Goal: Information Seeking & Learning: Learn about a topic

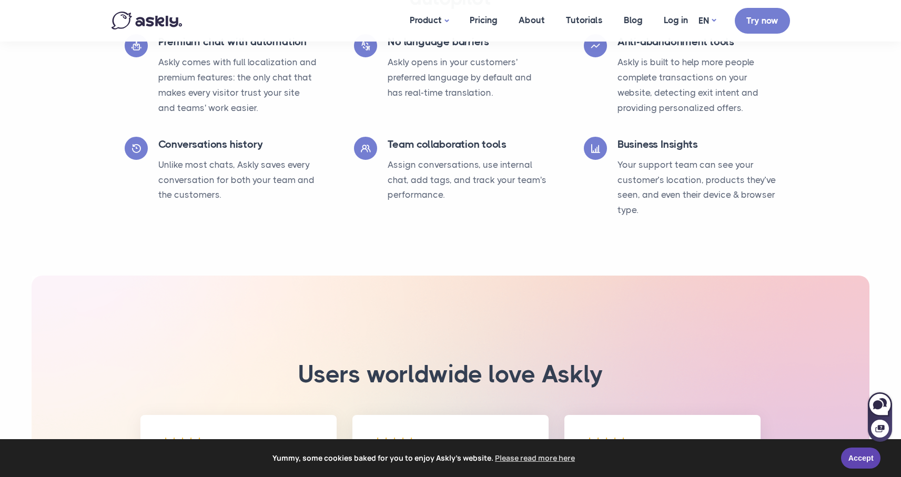
scroll to position [2268, 0]
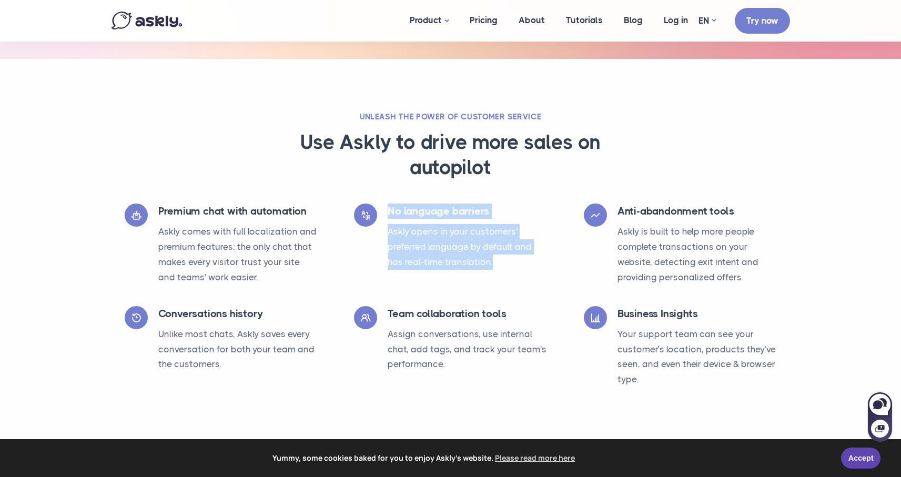
drag, startPoint x: 384, startPoint y: 211, endPoint x: 518, endPoint y: 274, distance: 147.9
click at [518, 274] on div "No language barriers Askly opens in your customers' preferred language by defau…" at bounding box center [450, 239] width 193 height 72
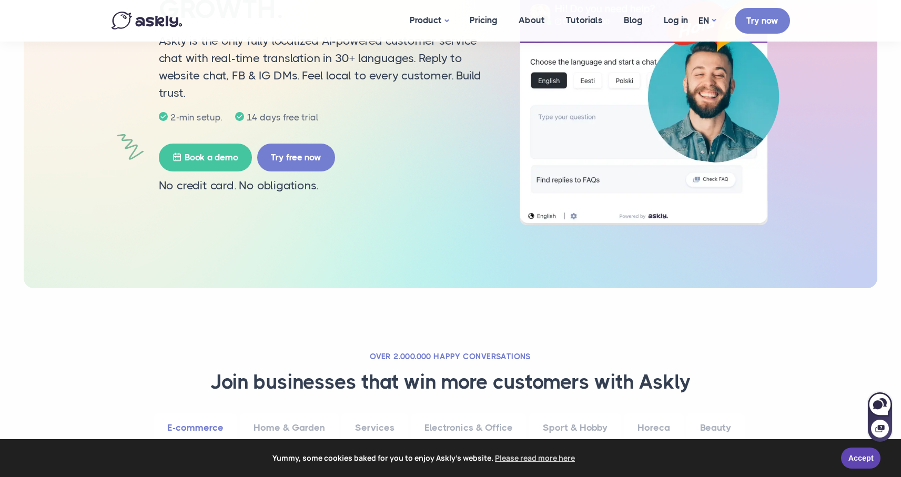
scroll to position [0, 0]
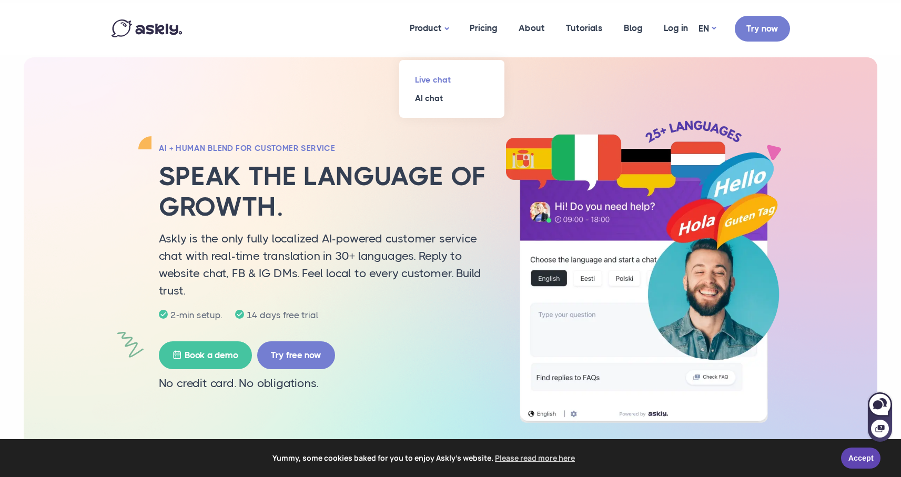
click at [439, 79] on link "Live chat" at bounding box center [451, 79] width 105 height 18
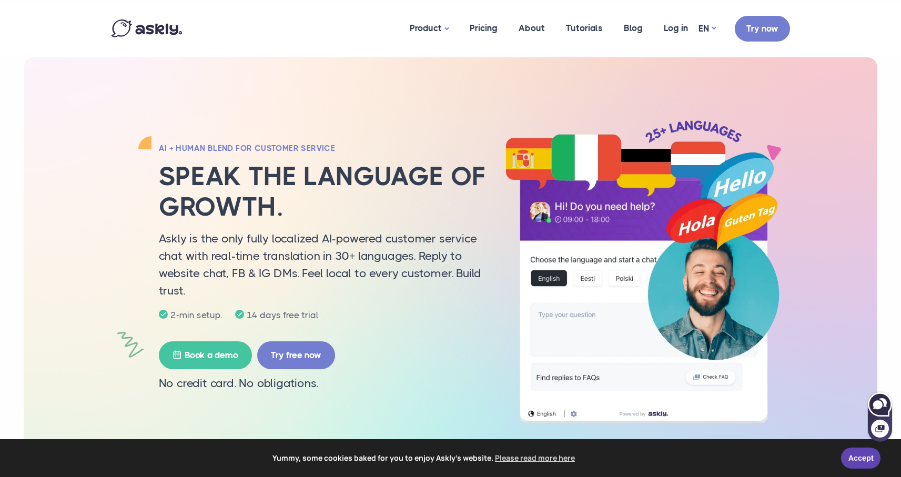
click at [887, 410] on icon at bounding box center [879, 404] width 23 height 23
select select "**"
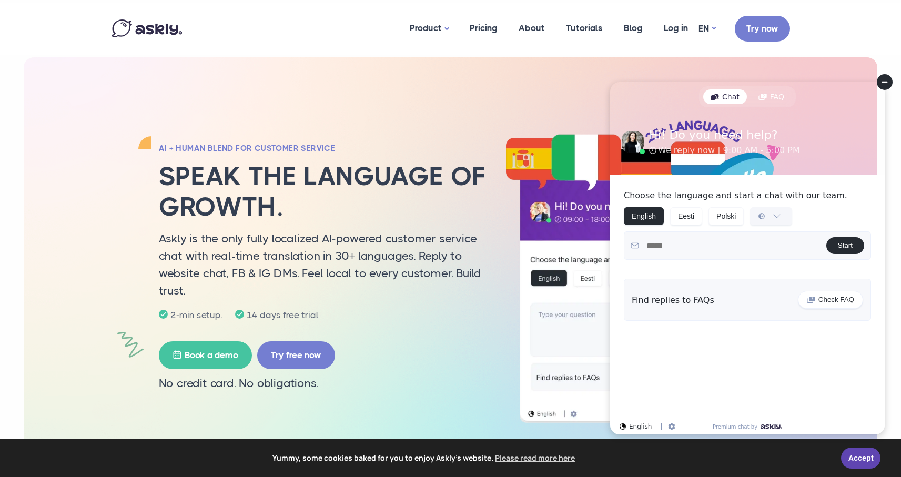
click at [771, 216] on select "**********" at bounding box center [770, 216] width 41 height 17
click at [884, 80] on circle at bounding box center [884, 82] width 16 height 16
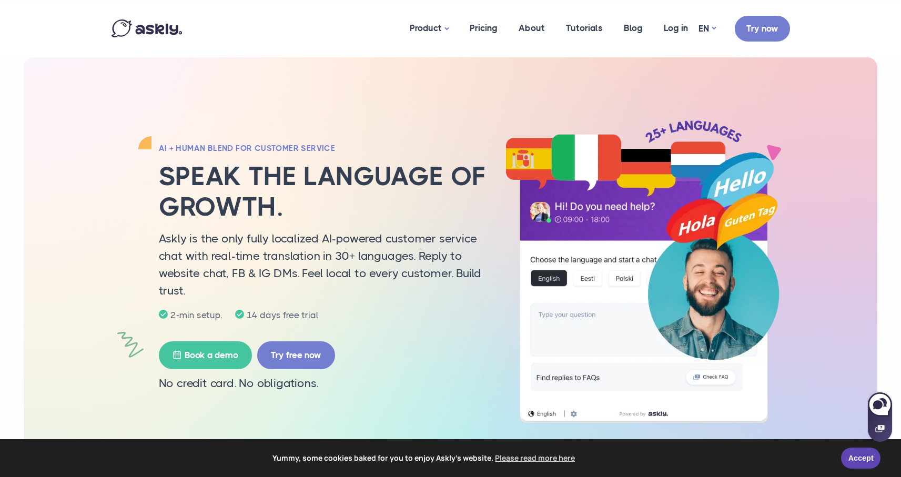
click at [881, 431] on icon at bounding box center [879, 428] width 9 height 7
select select "**"
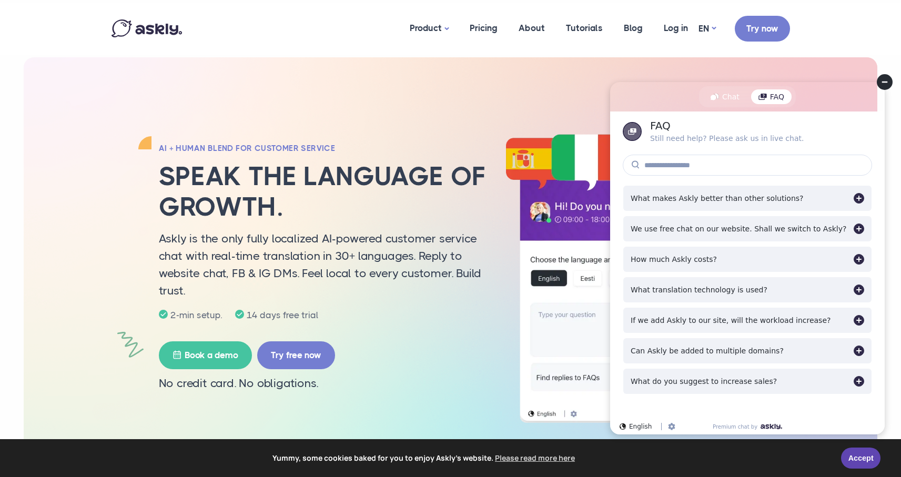
click at [884, 86] on circle at bounding box center [884, 82] width 16 height 16
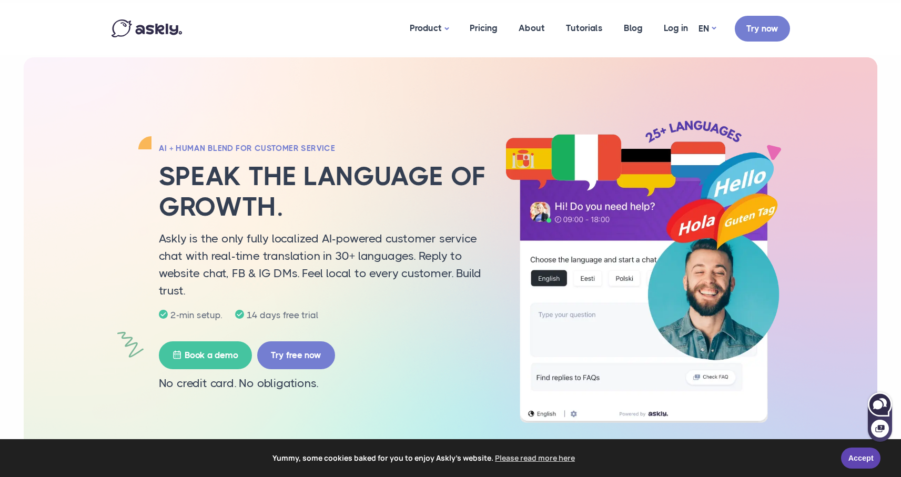
click at [876, 407] on icon at bounding box center [877, 404] width 9 height 9
select select "**"
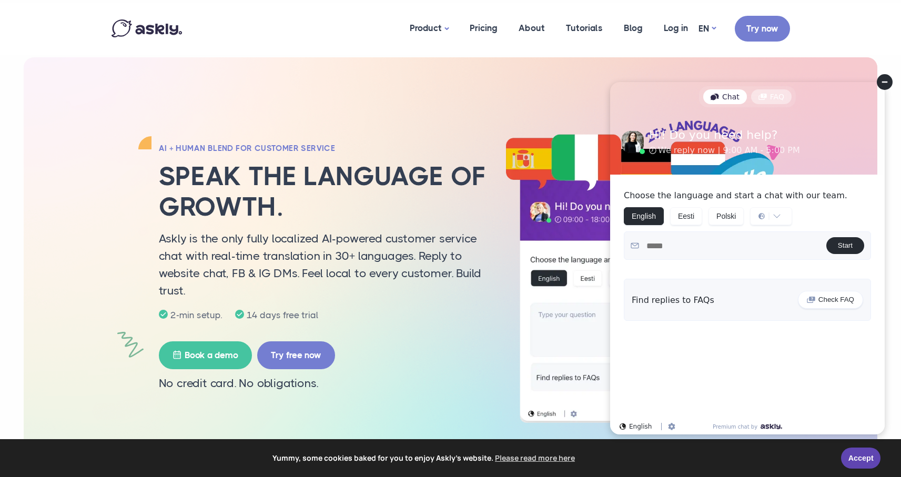
click at [778, 99] on div "FAQ" at bounding box center [771, 96] width 40 height 15
select select "**"
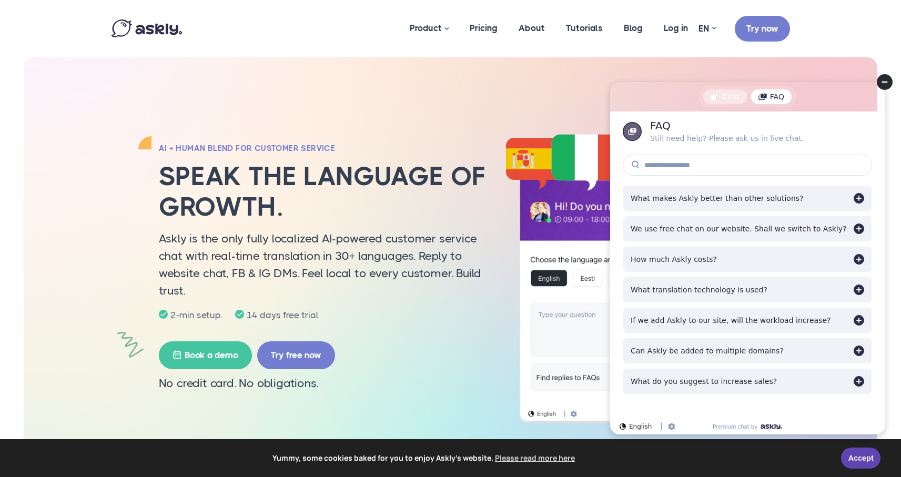
click at [743, 98] on div "Chat" at bounding box center [725, 96] width 44 height 15
select select "**"
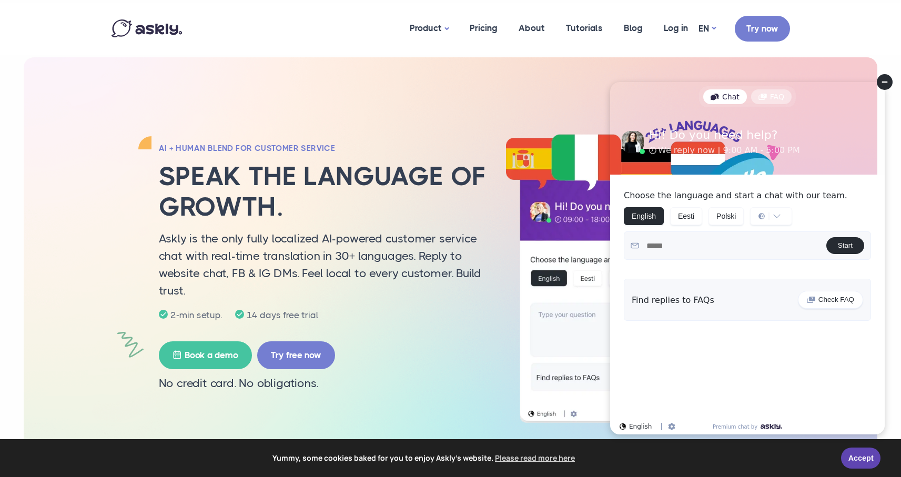
click at [783, 101] on div "FAQ" at bounding box center [771, 96] width 40 height 15
select select "**"
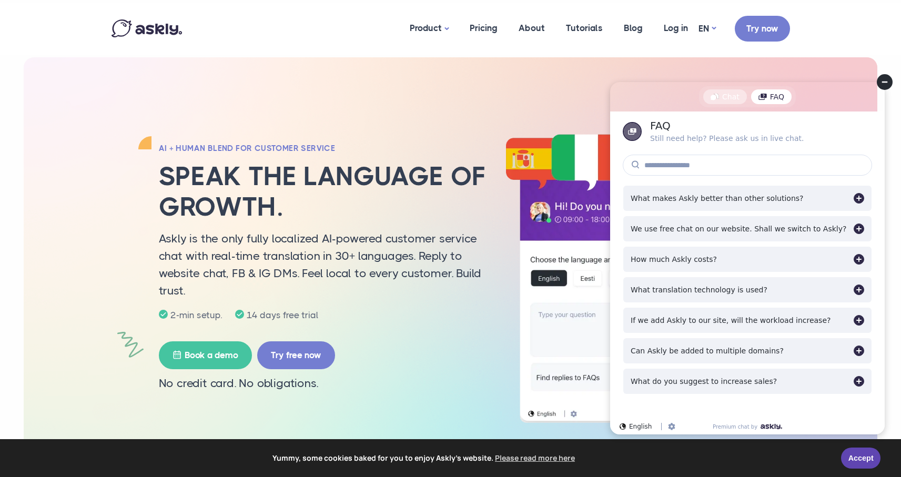
click at [740, 103] on div "Chat" at bounding box center [725, 96] width 44 height 15
select select "**"
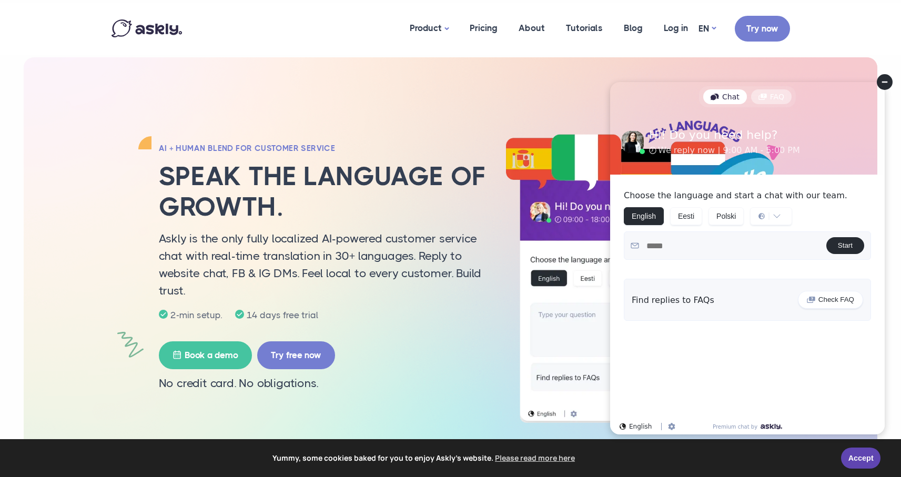
click at [772, 101] on div "FAQ" at bounding box center [771, 96] width 40 height 15
select select "**"
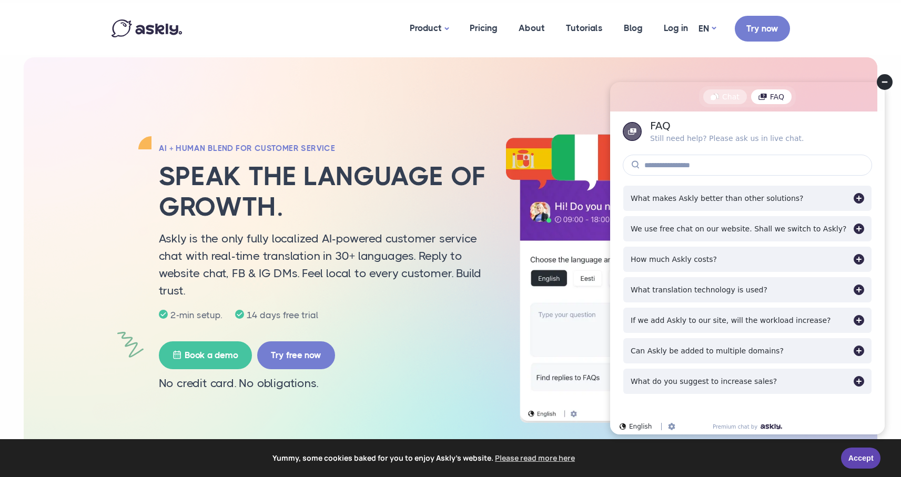
click at [724, 95] on div "Chat" at bounding box center [725, 96] width 44 height 15
select select "**"
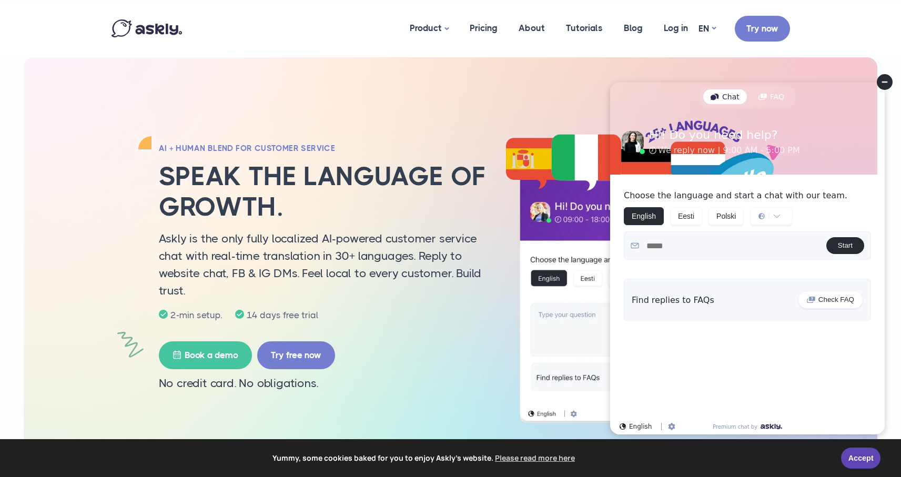
drag, startPoint x: 882, startPoint y: 76, endPoint x: 1466, endPoint y: 181, distance: 593.0
click at [882, 76] on circle at bounding box center [884, 82] width 16 height 16
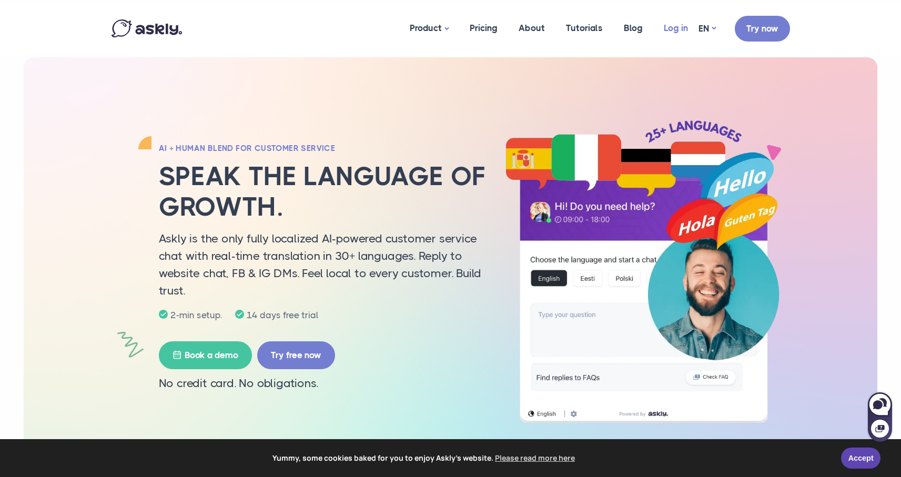
click at [679, 30] on link "Log in" at bounding box center [675, 28] width 45 height 51
click at [494, 30] on link "Pricing" at bounding box center [483, 28] width 49 height 51
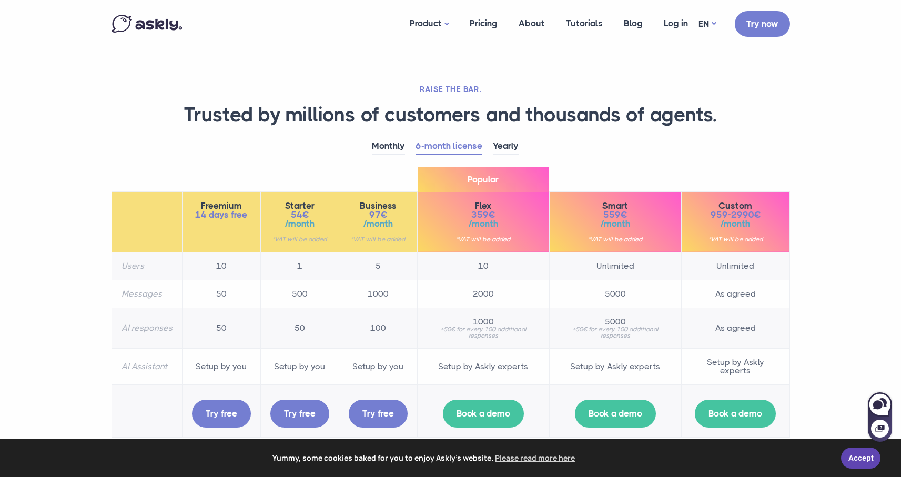
click at [150, 24] on img at bounding box center [146, 24] width 70 height 18
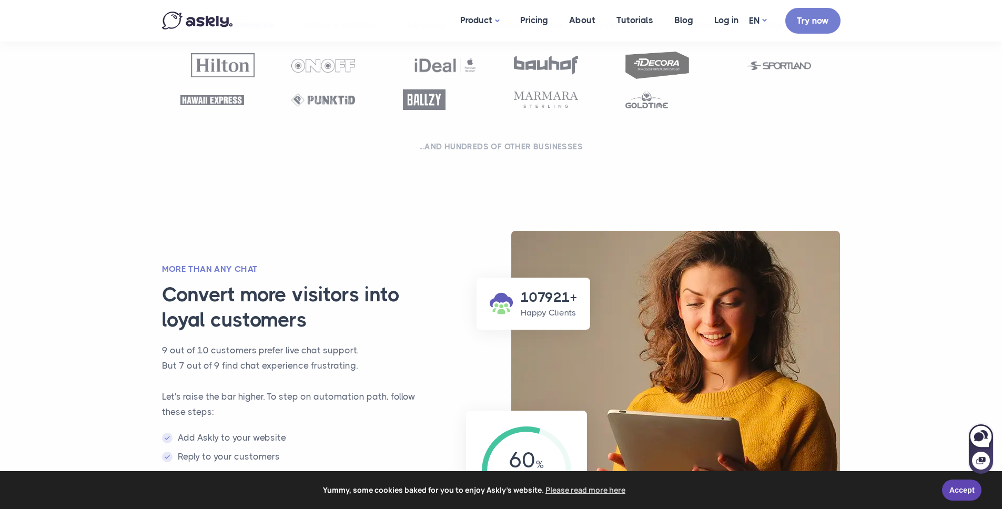
scroll to position [639, 0]
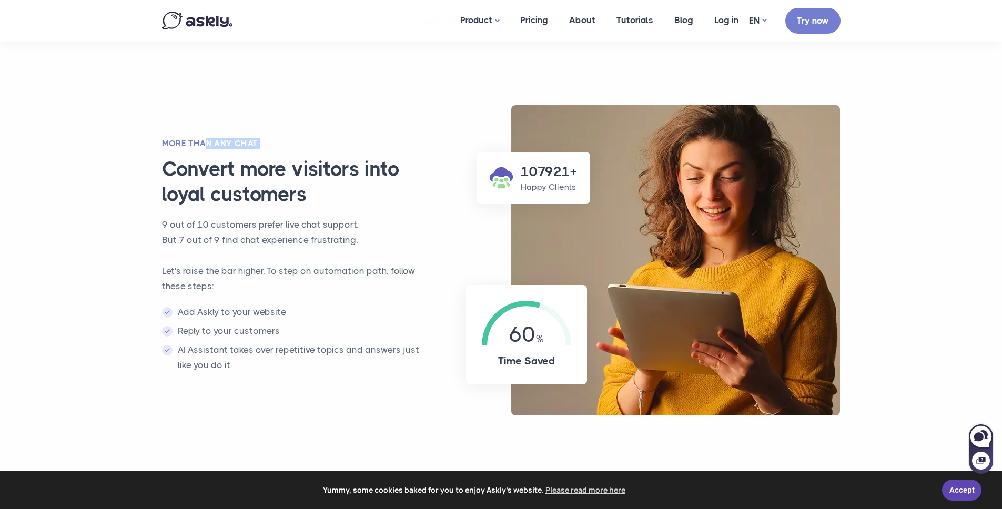
drag, startPoint x: 203, startPoint y: 145, endPoint x: 316, endPoint y: 151, distance: 113.2
click at [316, 151] on div "More than any chat Convert more visitors into loyal customers 9 out of 10 custo…" at bounding box center [296, 261] width 291 height 246
click at [339, 152] on div "More than any chat Convert more visitors into loyal customers 9 out of 10 custo…" at bounding box center [296, 261] width 291 height 246
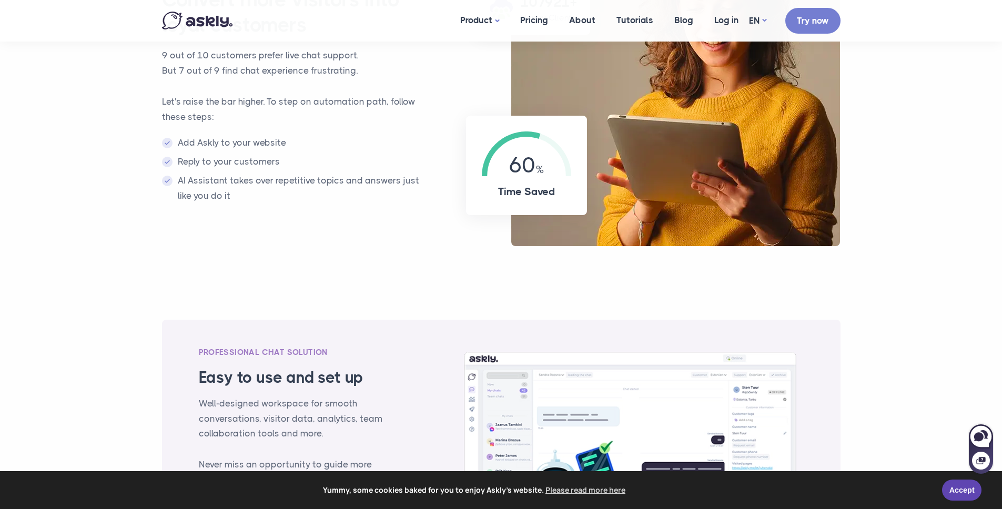
scroll to position [1031, 0]
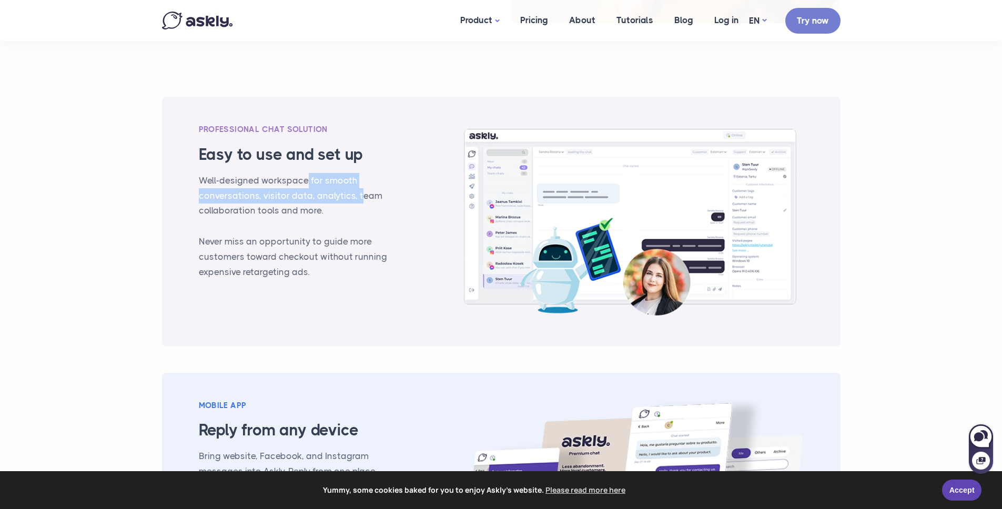
drag, startPoint x: 303, startPoint y: 187, endPoint x: 358, endPoint y: 188, distance: 54.2
click at [358, 188] on p "Well-designed workspace for smooth conversations, visitor data, analytics, team…" at bounding box center [294, 196] width 191 height 46
click at [260, 203] on p "Well-designed workspace for smooth conversations, visitor data, analytics, team…" at bounding box center [294, 196] width 191 height 46
drag, startPoint x: 304, startPoint y: 197, endPoint x: 261, endPoint y: 194, distance: 43.2
click at [261, 194] on p "Well-designed workspace for smooth conversations, visitor data, analytics, team…" at bounding box center [294, 196] width 191 height 46
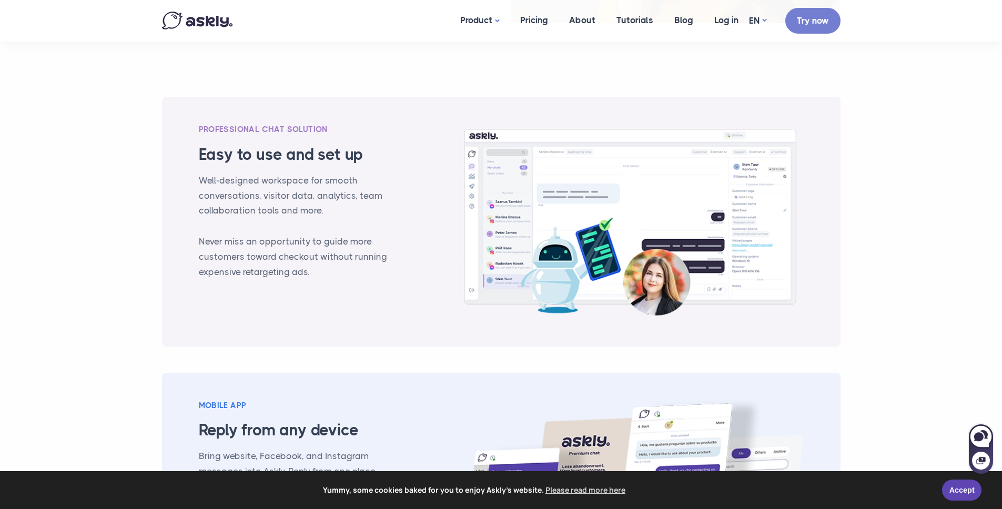
click at [316, 197] on p "Well-designed workspace for smooth conversations, visitor data, analytics, team…" at bounding box center [294, 196] width 191 height 46
click at [244, 210] on p "Well-designed workspace for smooth conversations, visitor data, analytics, team…" at bounding box center [294, 196] width 191 height 46
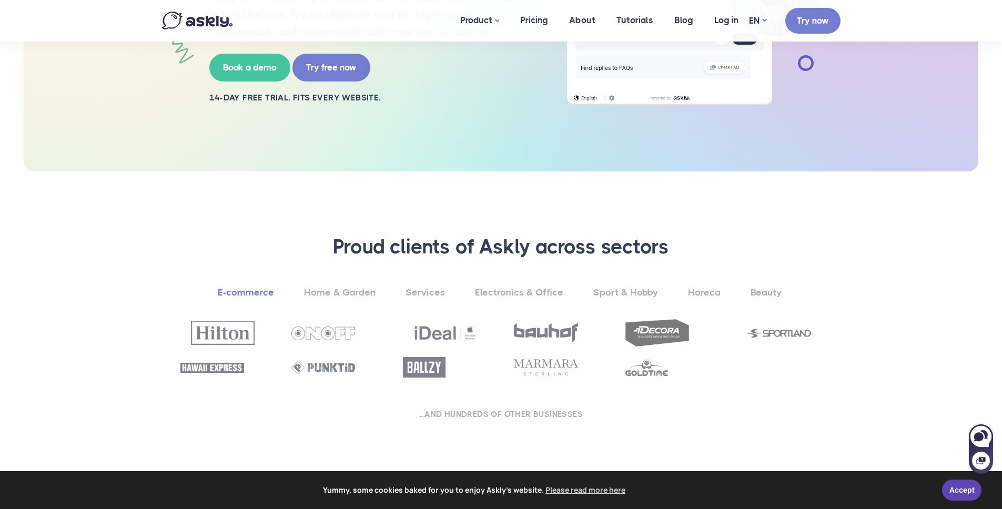
scroll to position [0, 0]
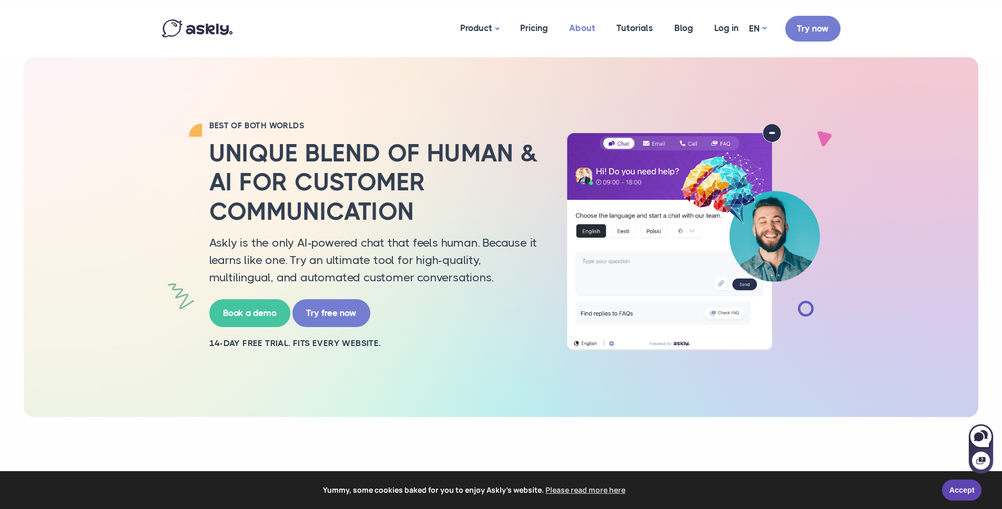
click at [593, 29] on link "About" at bounding box center [581, 28] width 47 height 51
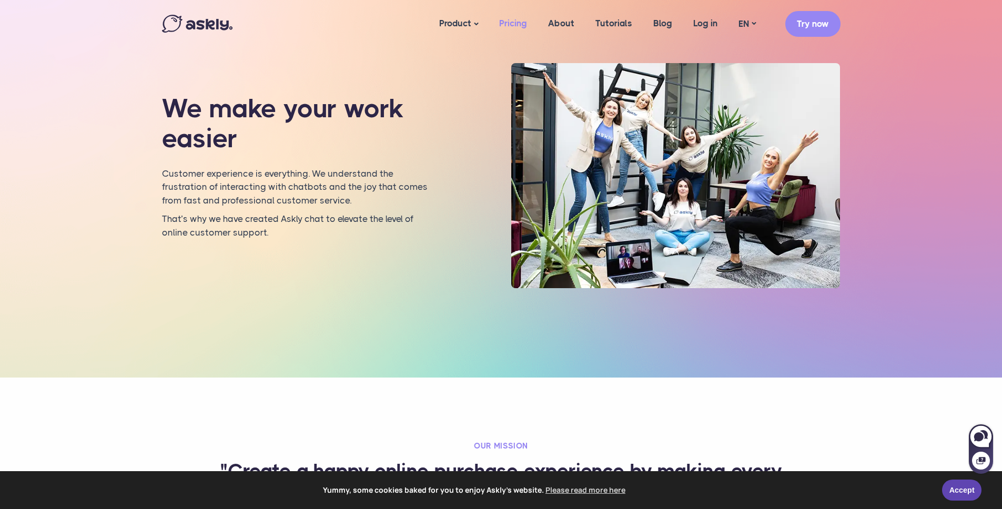
click at [524, 24] on link "Pricing" at bounding box center [512, 23] width 49 height 40
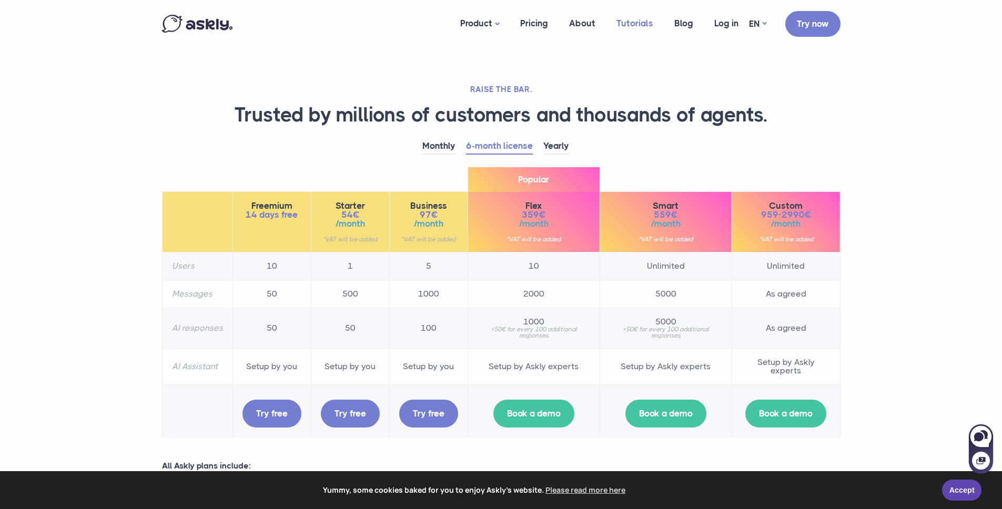
click at [645, 21] on link "Tutorials" at bounding box center [635, 23] width 58 height 40
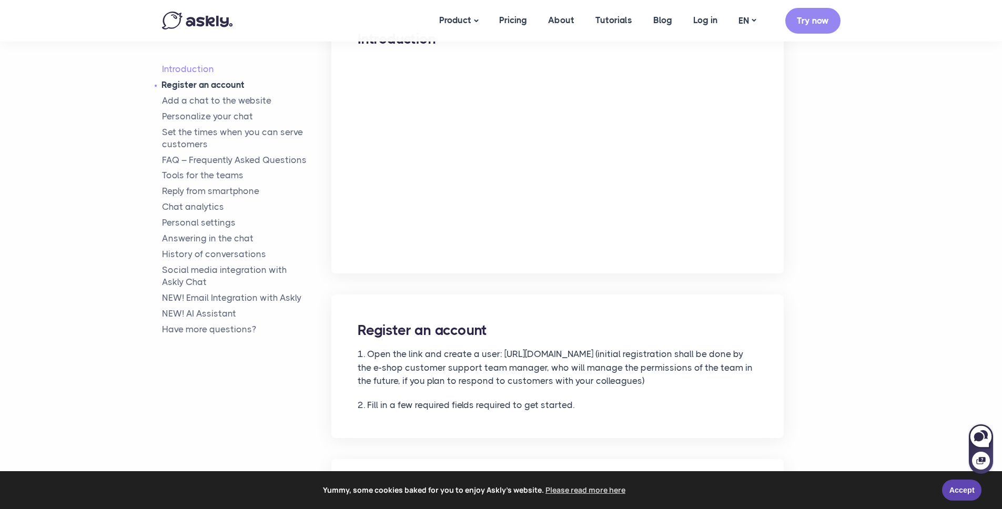
click at [235, 86] on link "Register an account" at bounding box center [247, 85] width 170 height 12
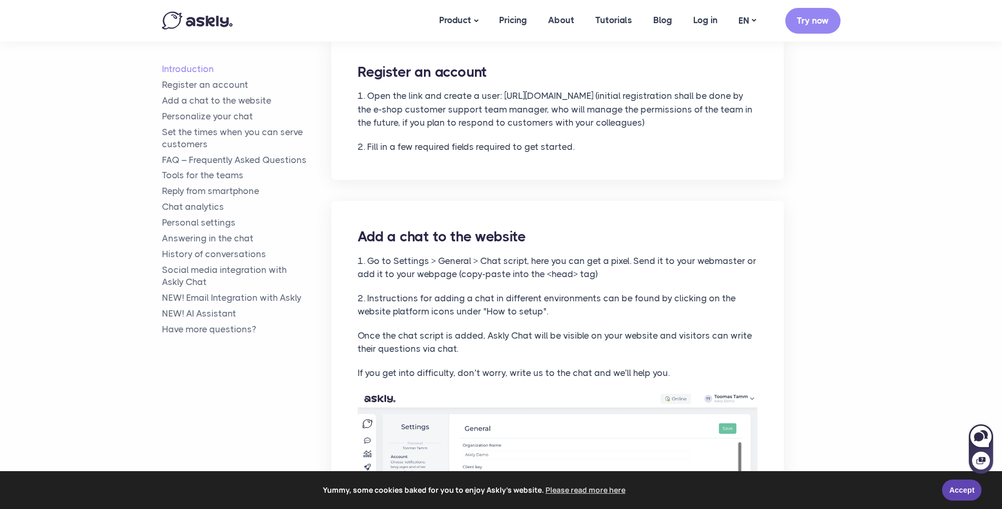
scroll to position [533, 0]
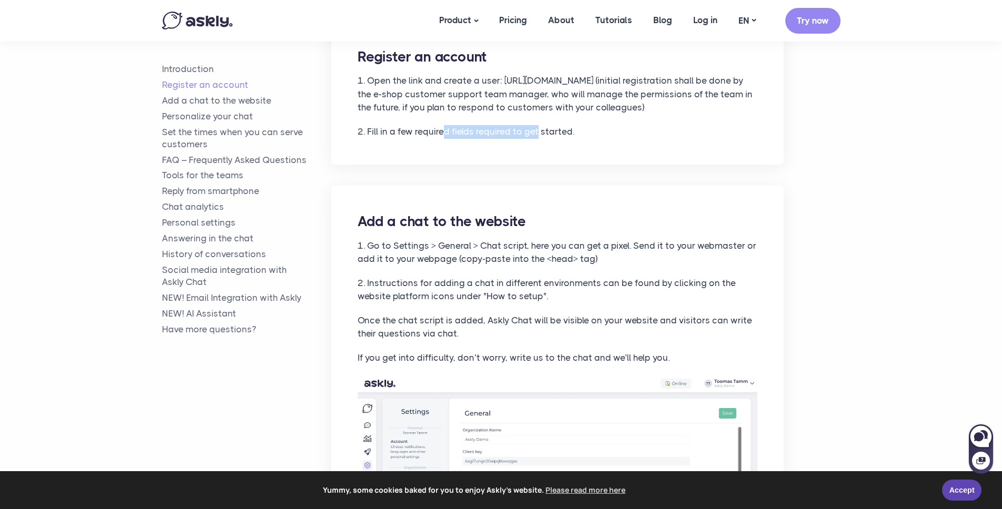
drag, startPoint x: 446, startPoint y: 132, endPoint x: 538, endPoint y: 136, distance: 92.1
click at [538, 136] on p "2. Fill in a few required fields required to get started." at bounding box center [558, 132] width 400 height 14
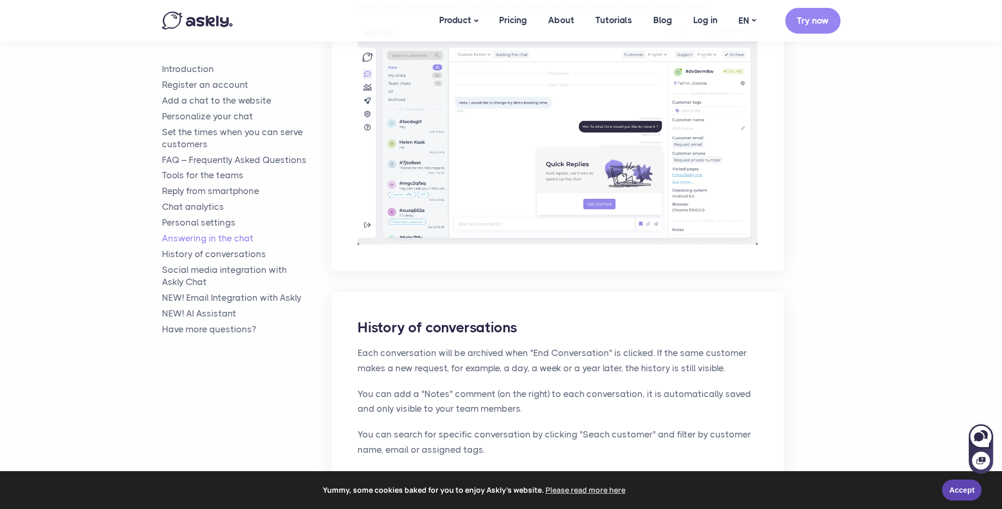
scroll to position [4332, 0]
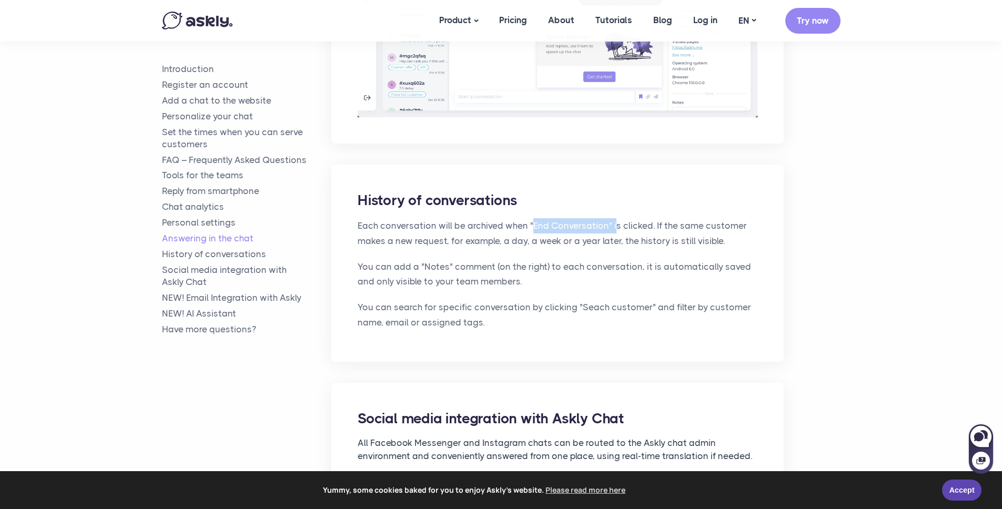
drag, startPoint x: 529, startPoint y: 197, endPoint x: 612, endPoint y: 201, distance: 83.2
click at [612, 218] on p "Each conversation will be archived when "End Conversation" is clicked. If the s…" at bounding box center [558, 233] width 400 height 30
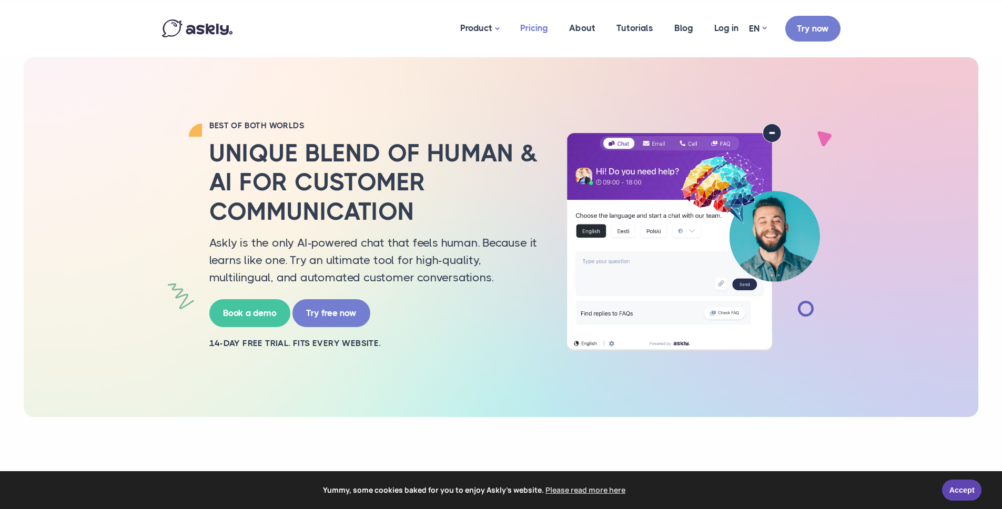
click at [548, 28] on link "Pricing" at bounding box center [533, 28] width 49 height 51
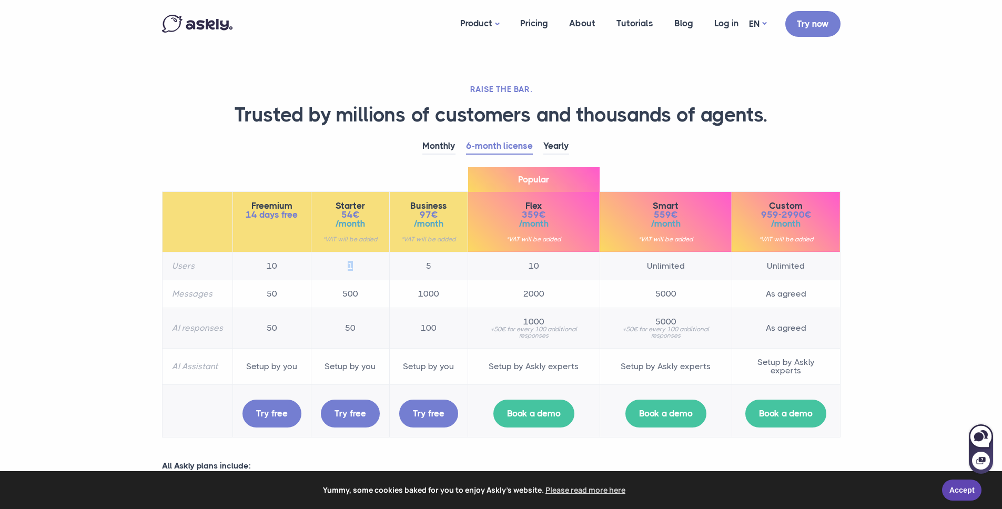
drag, startPoint x: 356, startPoint y: 264, endPoint x: 343, endPoint y: 265, distance: 13.2
click at [343, 265] on td "1" at bounding box center [350, 266] width 78 height 28
drag, startPoint x: 421, startPoint y: 268, endPoint x: 433, endPoint y: 267, distance: 12.2
click at [433, 267] on td "5" at bounding box center [428, 266] width 78 height 28
drag, startPoint x: 518, startPoint y: 264, endPoint x: 542, endPoint y: 267, distance: 24.3
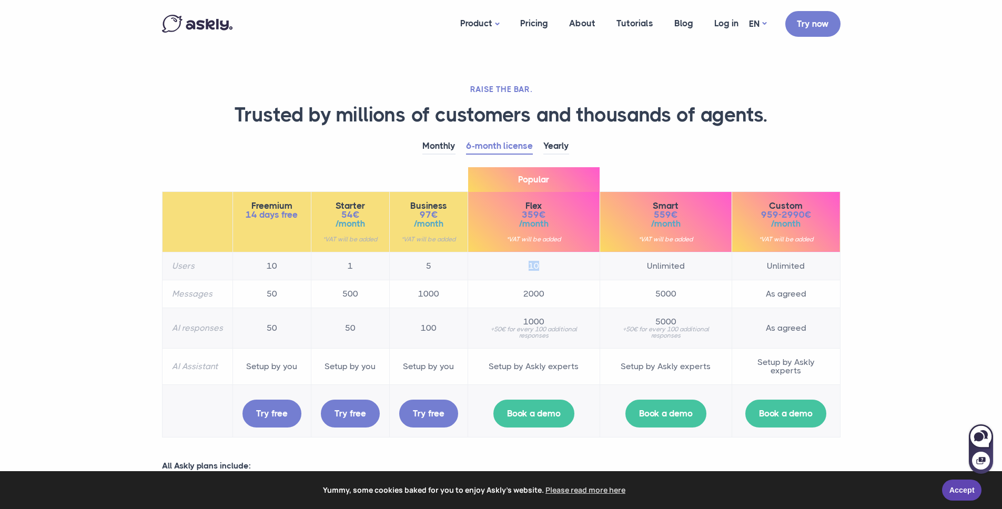
click at [542, 267] on td "10" at bounding box center [533, 266] width 132 height 28
click at [976, 296] on section "RAISE THE BAR. Trusted by millions of customers and thousands of agents. Monthl…" at bounding box center [501, 388] width 1002 height 777
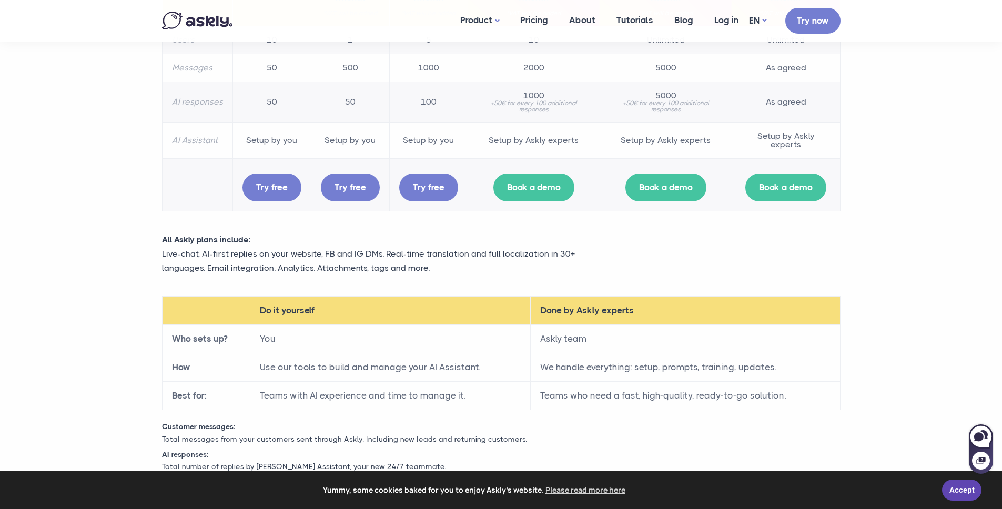
scroll to position [251, 0]
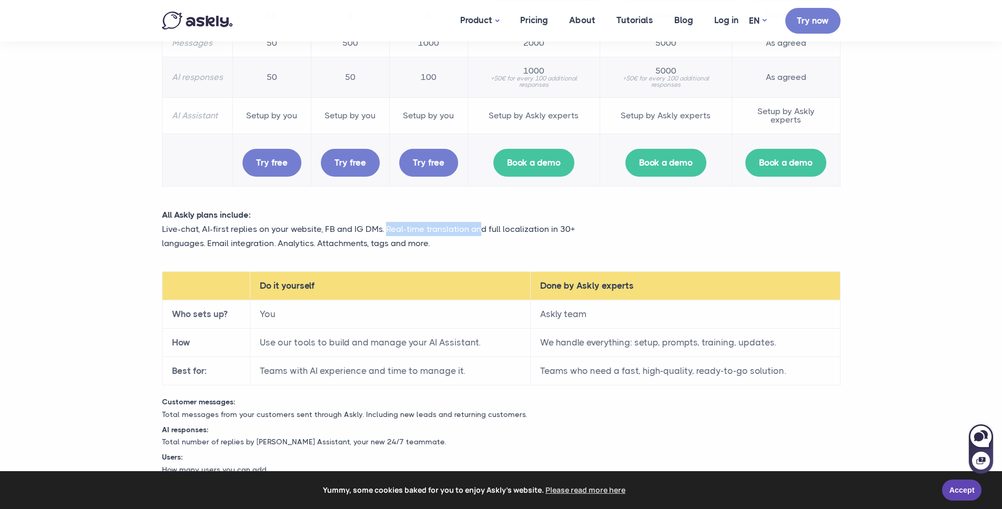
drag, startPoint x: 384, startPoint y: 230, endPoint x: 519, endPoint y: 234, distance: 134.7
click at [478, 234] on p "Live-chat, AI-first replies on your website, FB and IG DMs. Real-time translati…" at bounding box center [385, 236] width 447 height 28
click at [554, 231] on p "Live-chat, AI-first replies on your website, FB and IG DMs. Real-time translati…" at bounding box center [385, 236] width 447 height 28
click at [230, 247] on p "Live-chat, AI-first replies on your website, FB and IG DMs. Real-time translati…" at bounding box center [385, 236] width 447 height 28
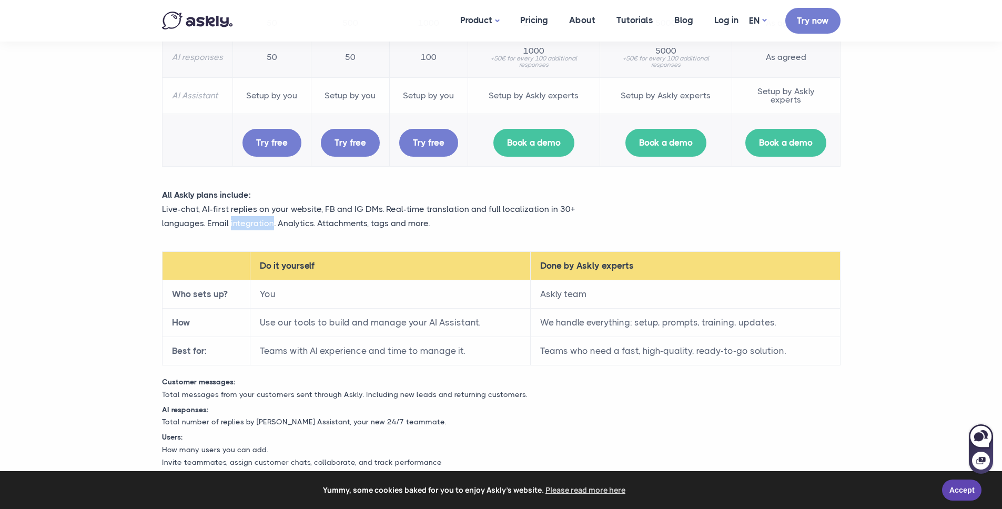
scroll to position [344, 0]
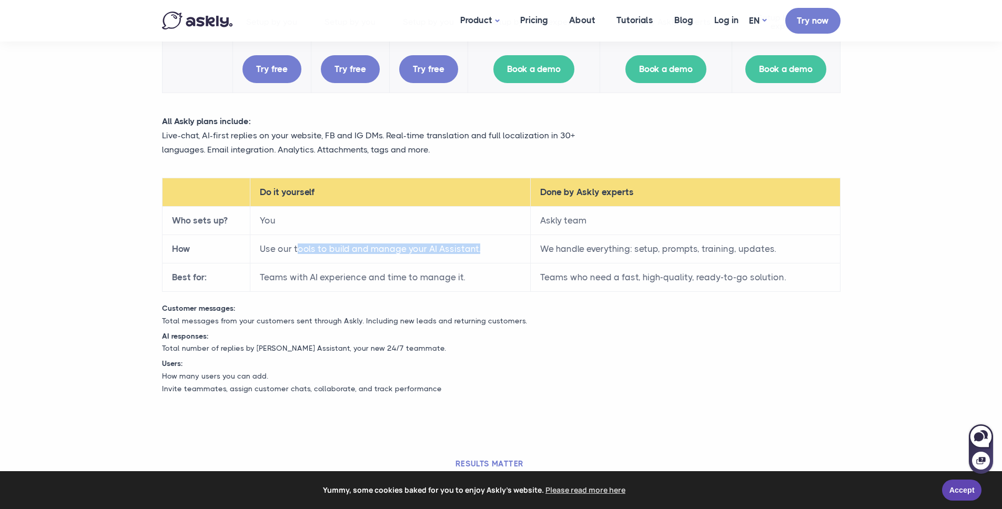
drag, startPoint x: 301, startPoint y: 249, endPoint x: 481, endPoint y: 254, distance: 179.9
click at [481, 254] on td "Use our tools to build and manage your AI Assistant." at bounding box center [390, 249] width 280 height 28
click at [544, 249] on td "We handle everything: setup, prompts, training, updates." at bounding box center [685, 249] width 310 height 28
drag, startPoint x: 626, startPoint y: 253, endPoint x: 691, endPoint y: 254, distance: 64.7
click at [691, 254] on td "We handle everything: setup, prompts, training, updates." at bounding box center [685, 249] width 310 height 28
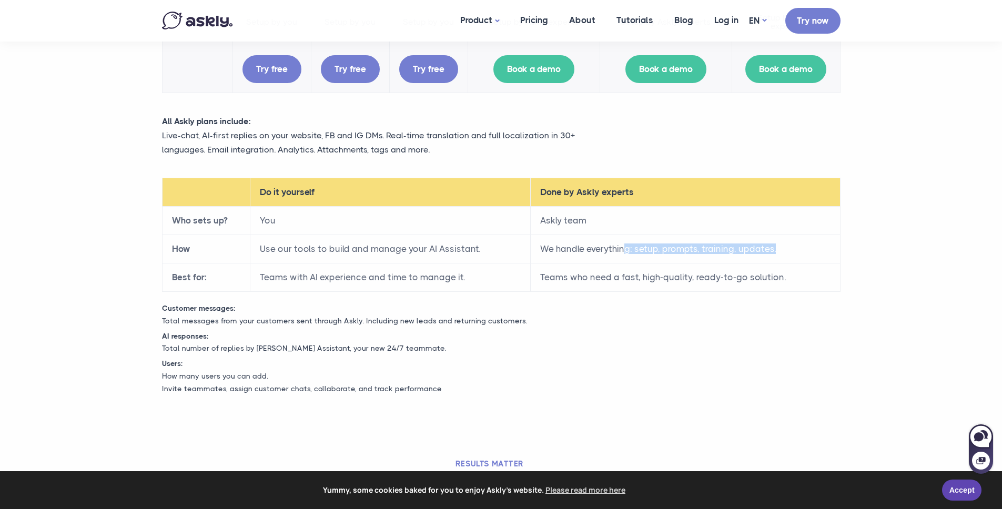
click at [740, 250] on td "We handle everything: setup, prompts, training, updates." at bounding box center [685, 249] width 310 height 28
click at [758, 250] on td "We handle everything: setup, prompts, training, updates." at bounding box center [685, 249] width 310 height 28
drag, startPoint x: 261, startPoint y: 277, endPoint x: 486, endPoint y: 280, distance: 224.5
click at [486, 280] on td "Teams with AI experience and time to manage it." at bounding box center [390, 277] width 280 height 28
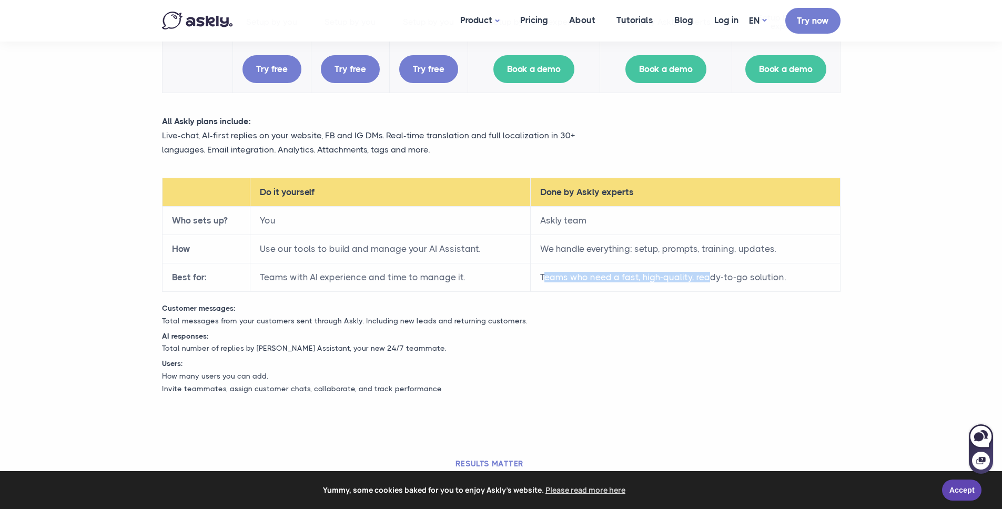
drag, startPoint x: 546, startPoint y: 279, endPoint x: 710, endPoint y: 282, distance: 164.1
click at [710, 282] on td "Teams who need a fast, high-quality, ready-to-go solution." at bounding box center [685, 277] width 310 height 28
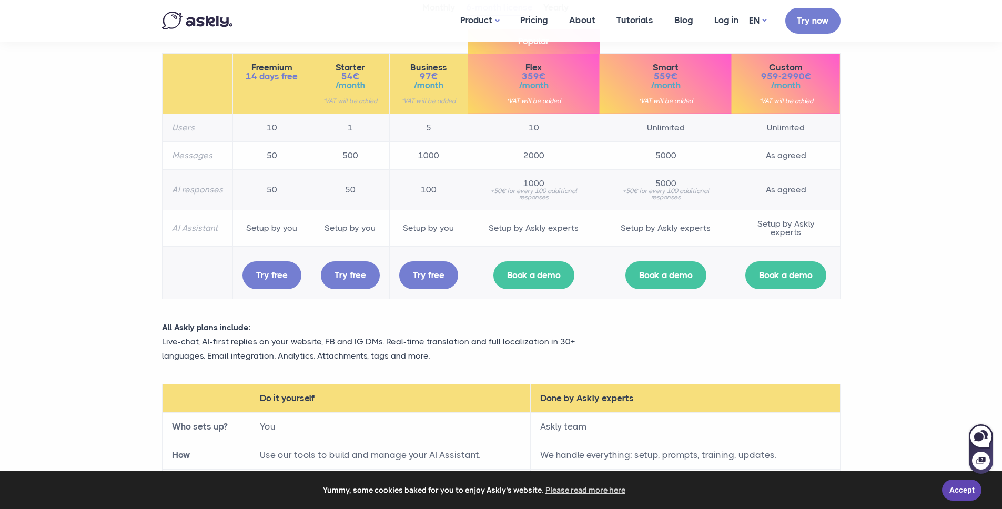
scroll to position [0, 0]
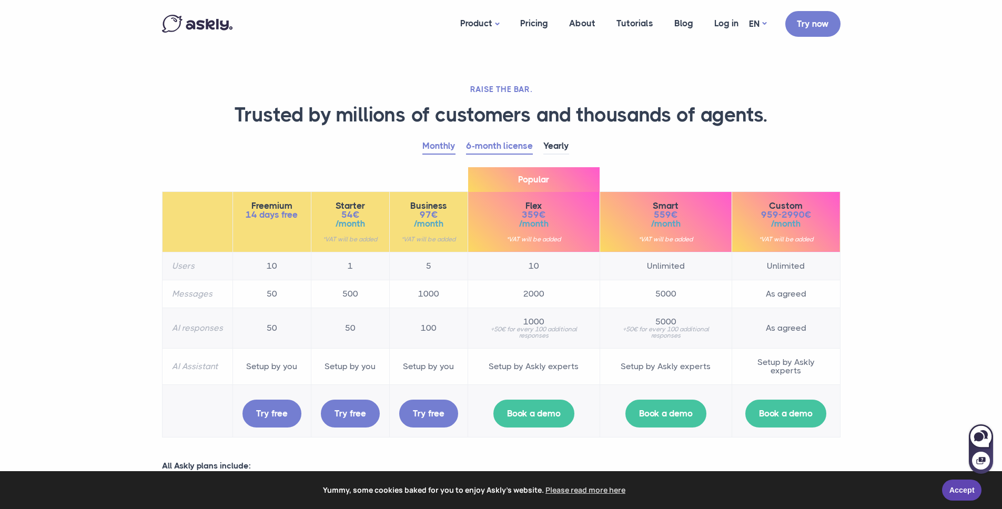
click at [435, 145] on link "Monthly" at bounding box center [438, 146] width 33 height 16
